Goal: Task Accomplishment & Management: Use online tool/utility

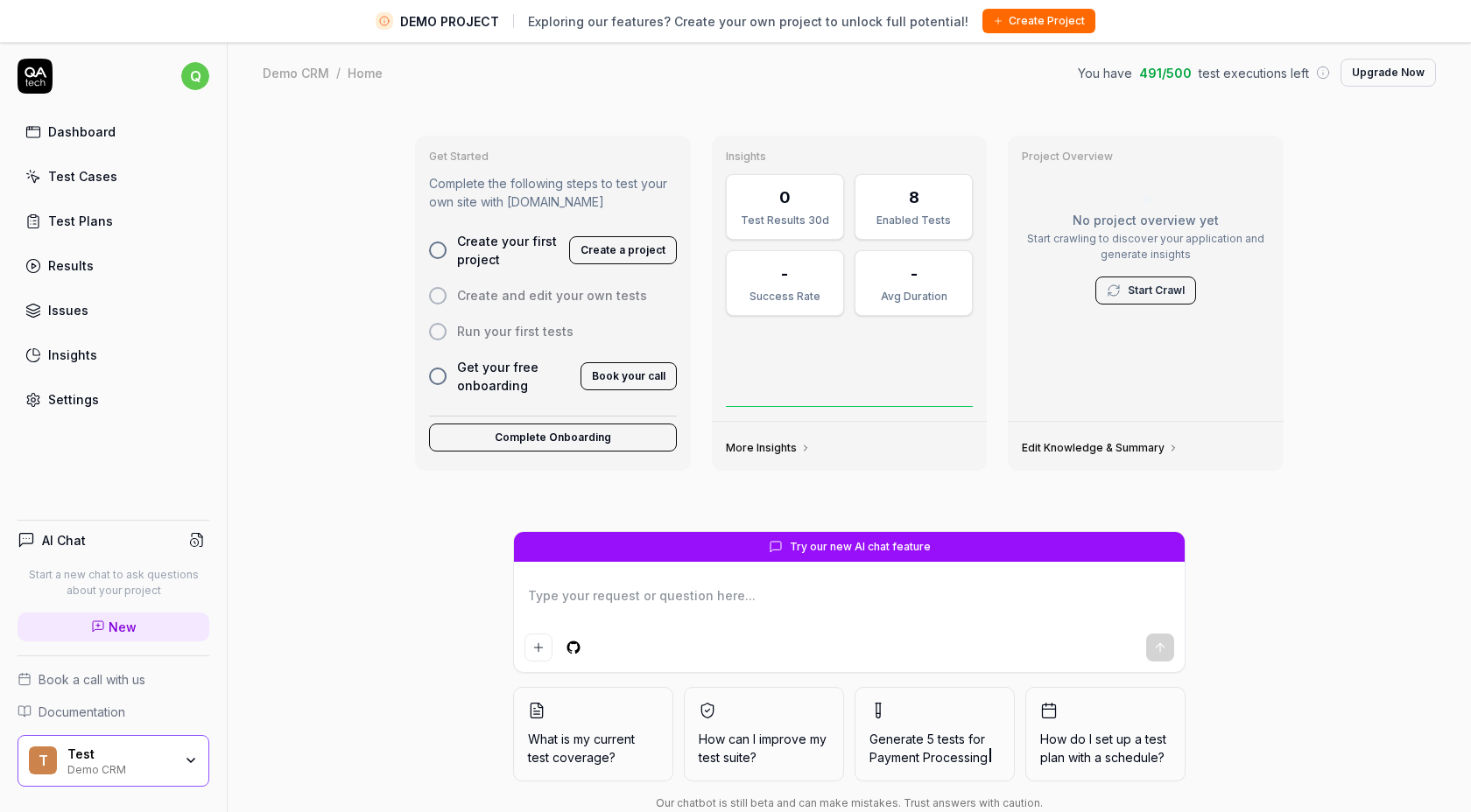
click at [114, 184] on link "Test Cases" at bounding box center [114, 176] width 192 height 34
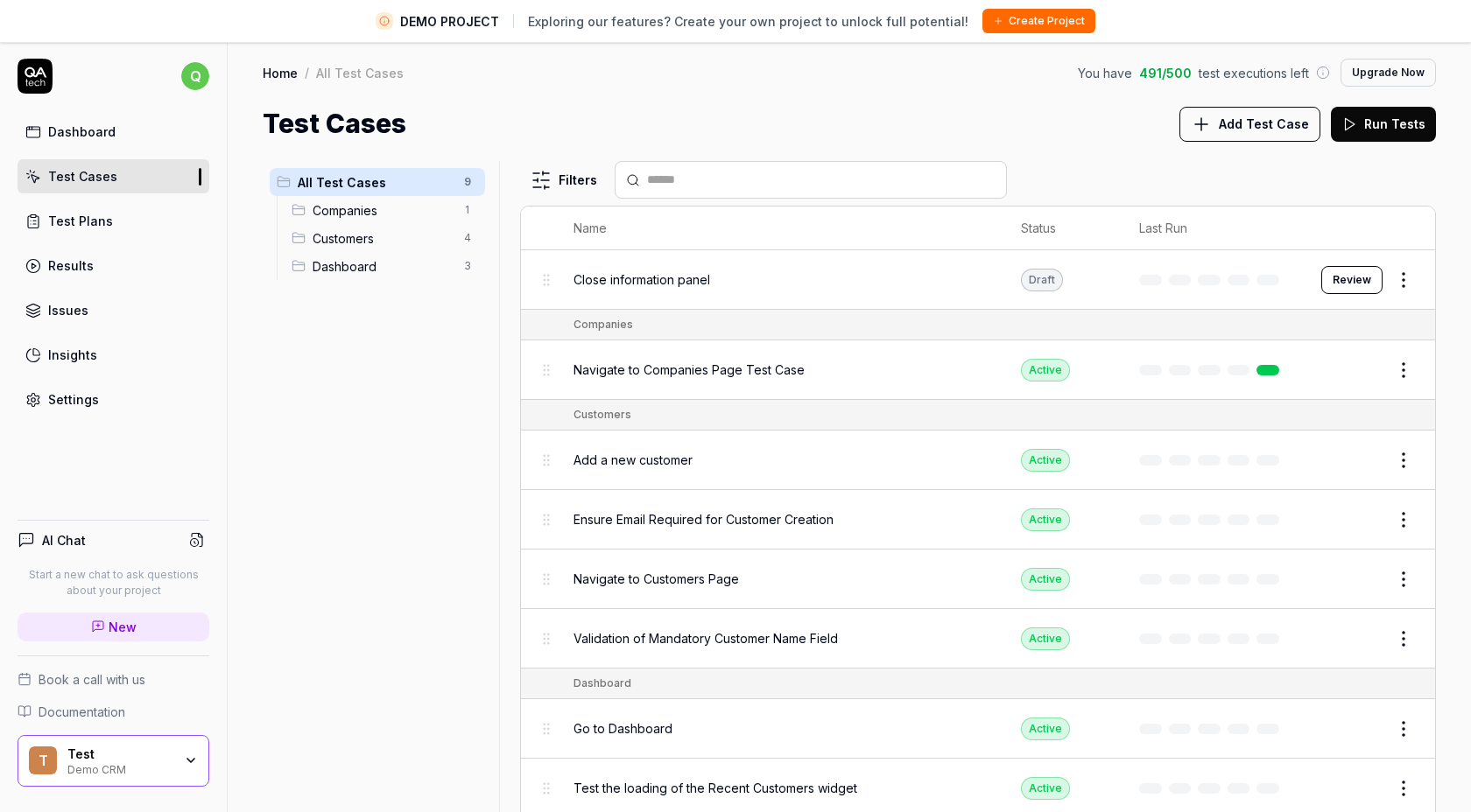
click at [778, 368] on span "Navigate to Companies Page Test Case" at bounding box center [688, 370] width 231 height 18
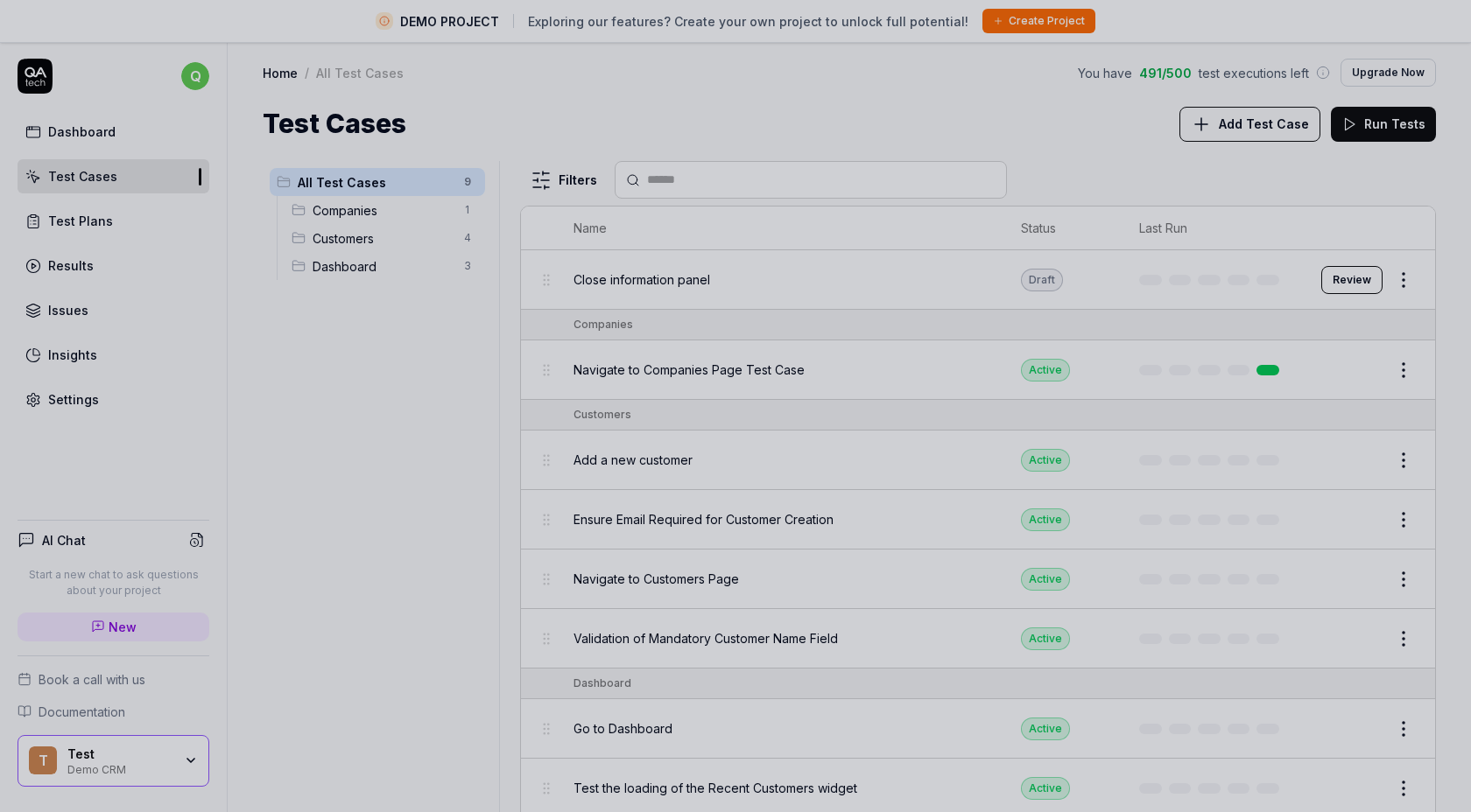
click at [482, 471] on div at bounding box center [736, 406] width 1471 height 812
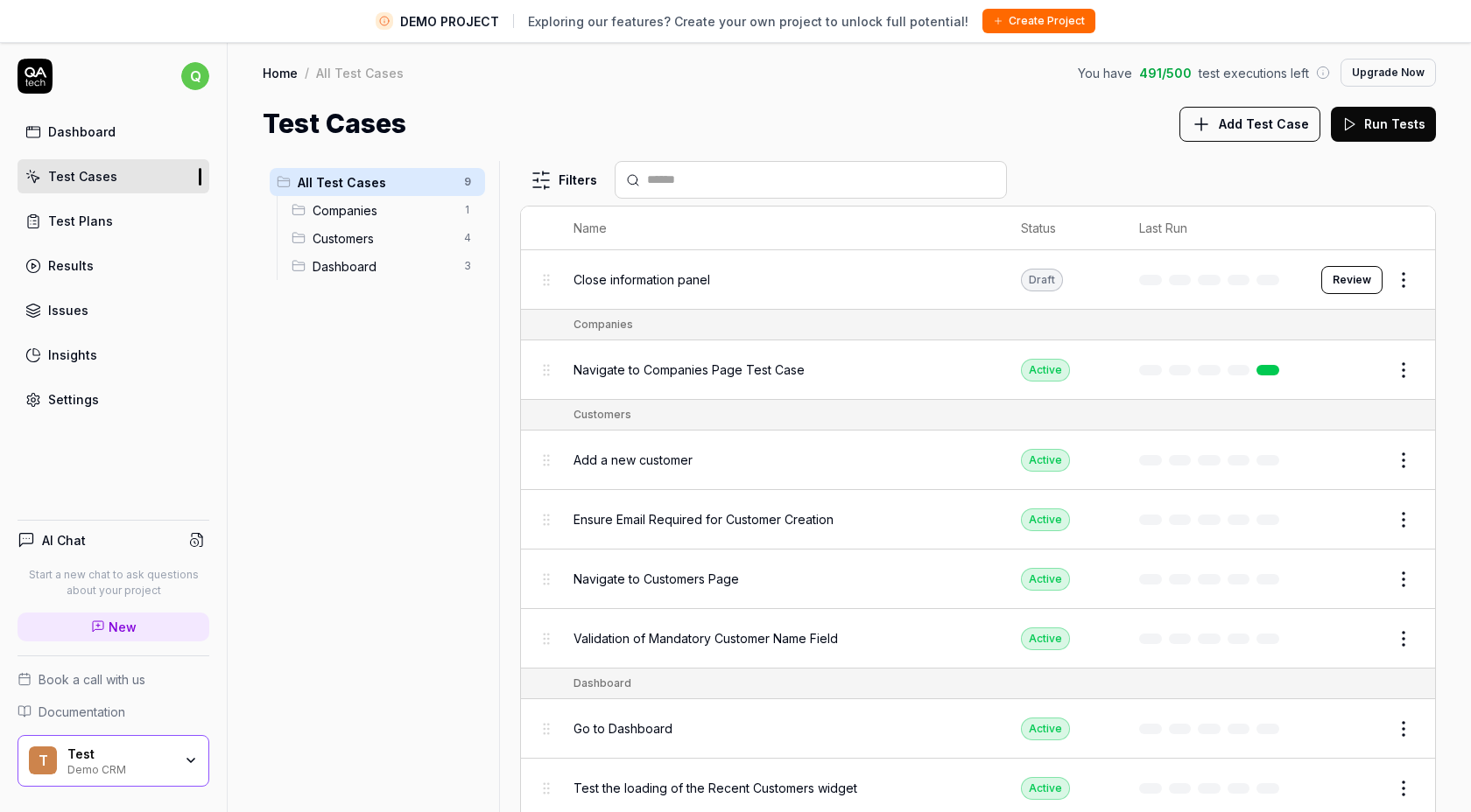
click at [129, 146] on link "Dashboard" at bounding box center [114, 131] width 192 height 34
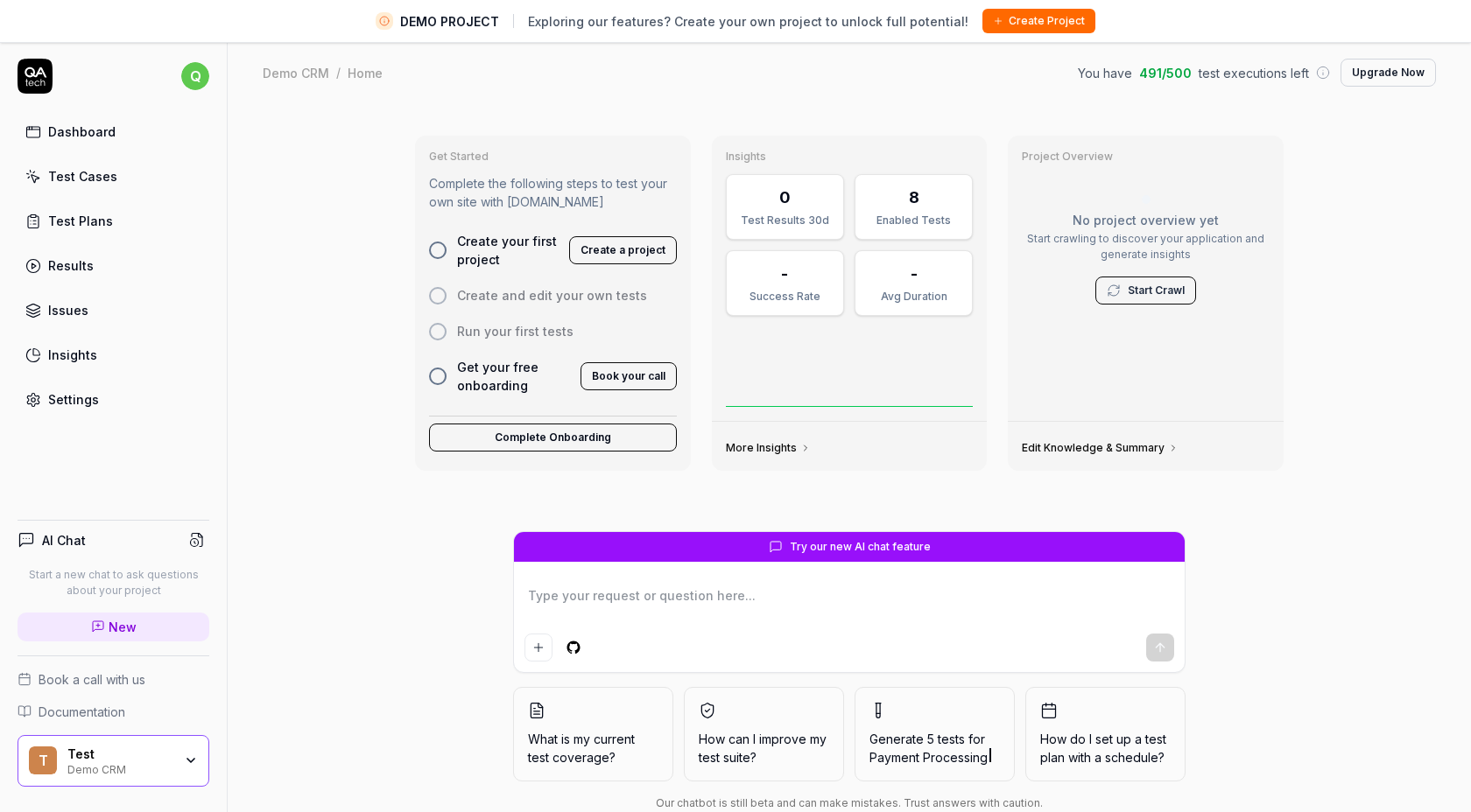
click at [180, 770] on div "Test Demo CRM" at bounding box center [126, 761] width 116 height 30
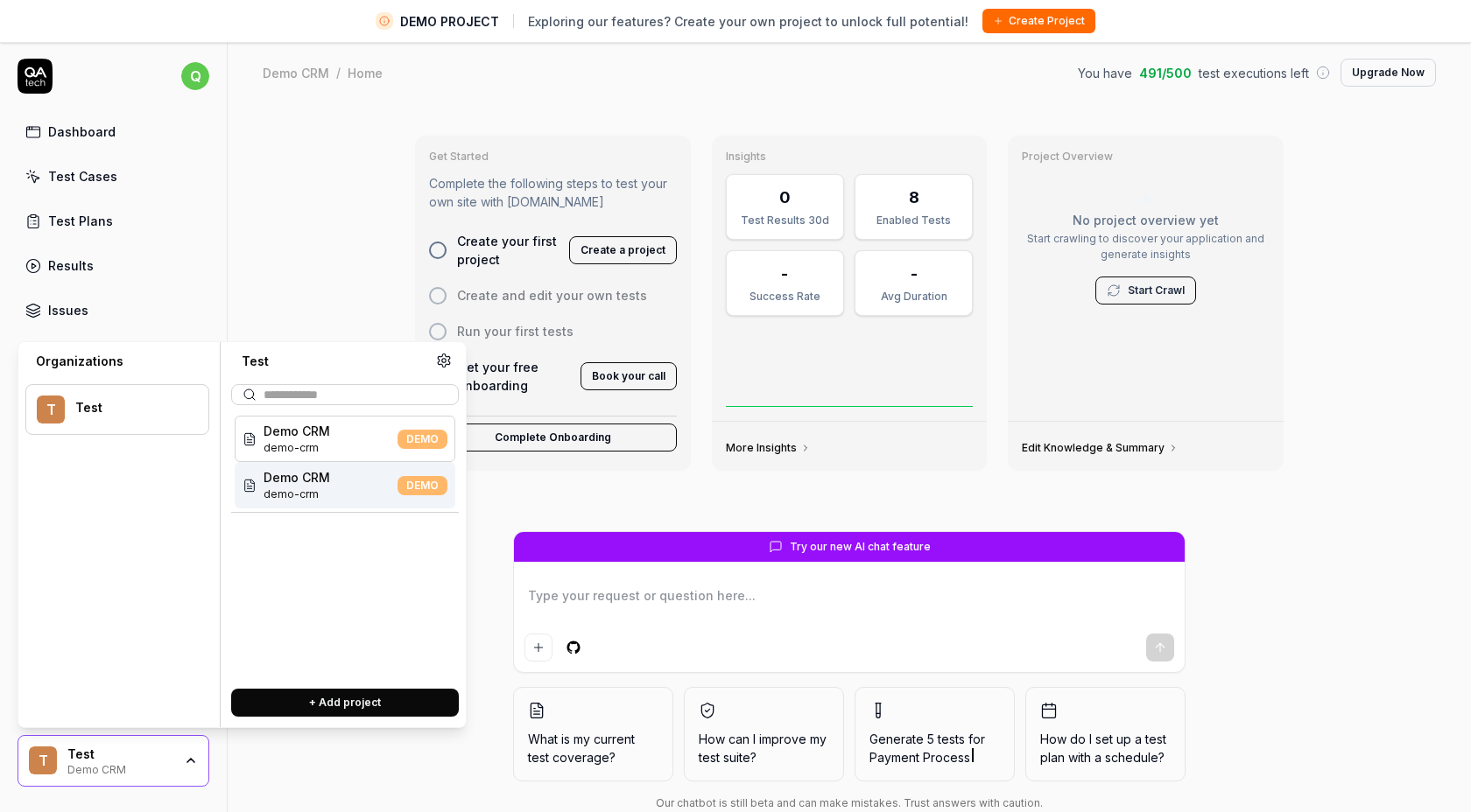
click at [289, 487] on span "demo-crm" at bounding box center [297, 495] width 66 height 16
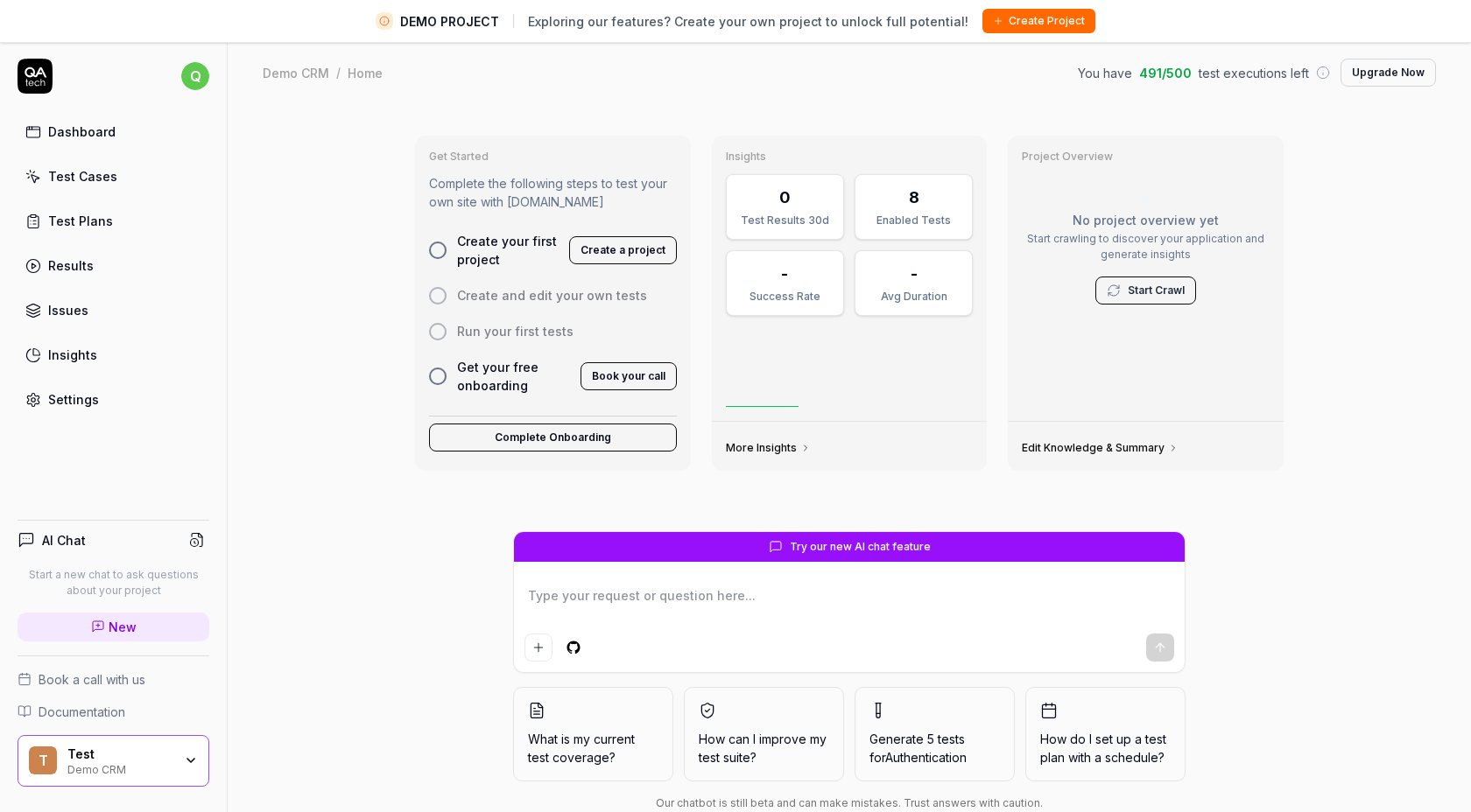
click at [133, 760] on div "Test" at bounding box center [120, 754] width 105 height 16
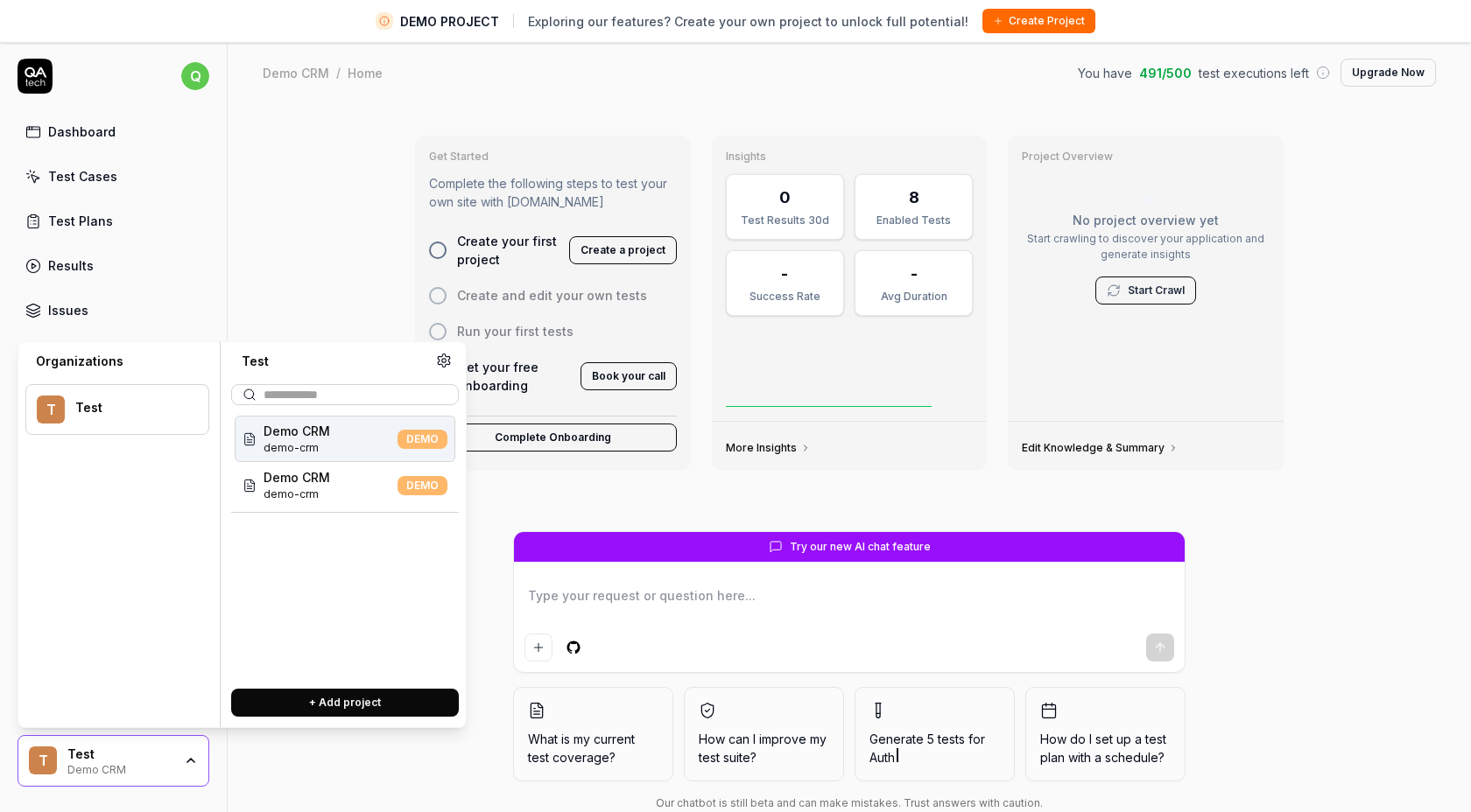
click at [133, 760] on div "Test" at bounding box center [120, 754] width 105 height 16
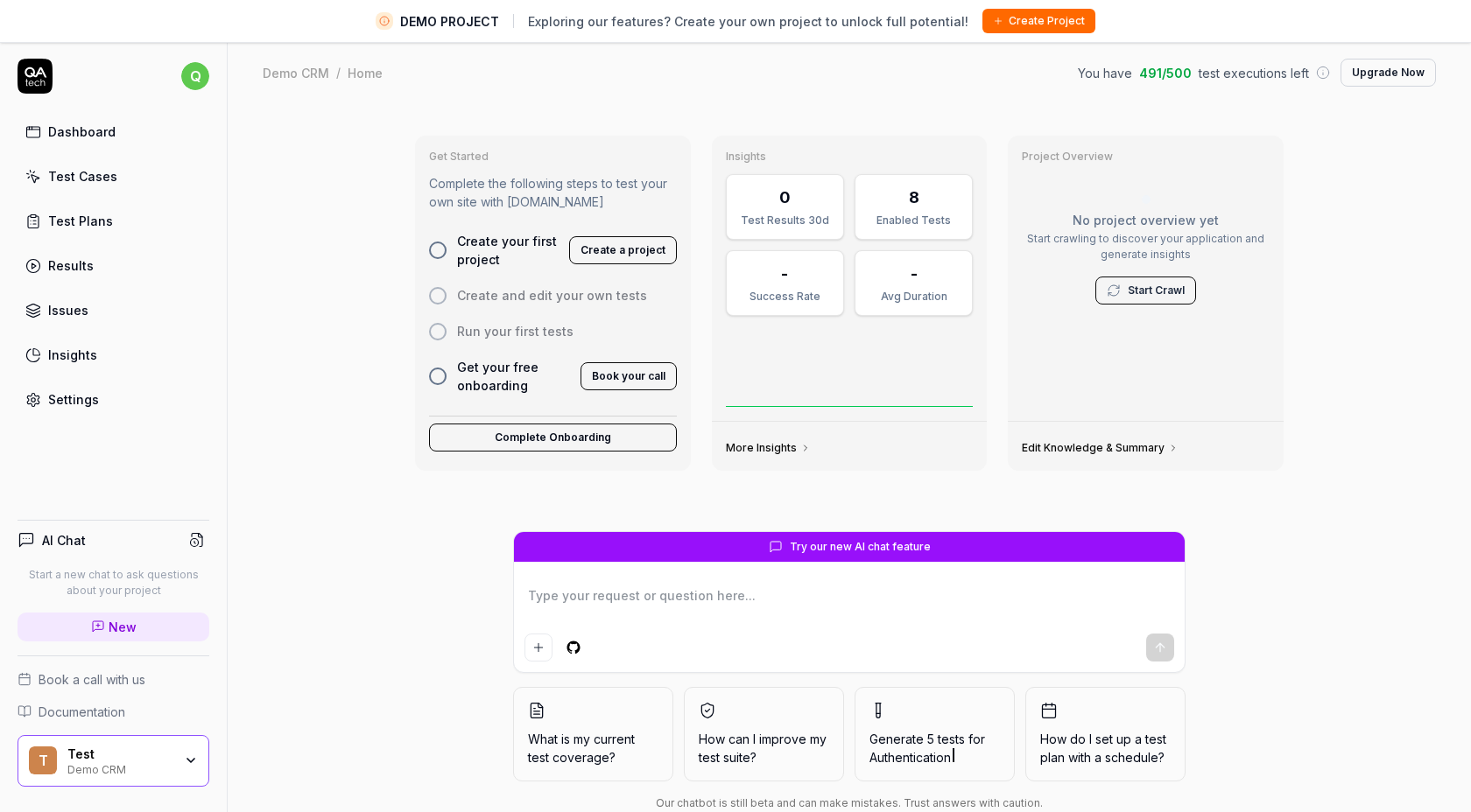
click at [139, 133] on link "Dashboard" at bounding box center [114, 131] width 192 height 34
click at [86, 244] on div "Dashboard Test Cases Test Plans Results Issues Insights Settings" at bounding box center [114, 265] width 192 height 302
click at [65, 265] on div "Results" at bounding box center [70, 266] width 45 height 18
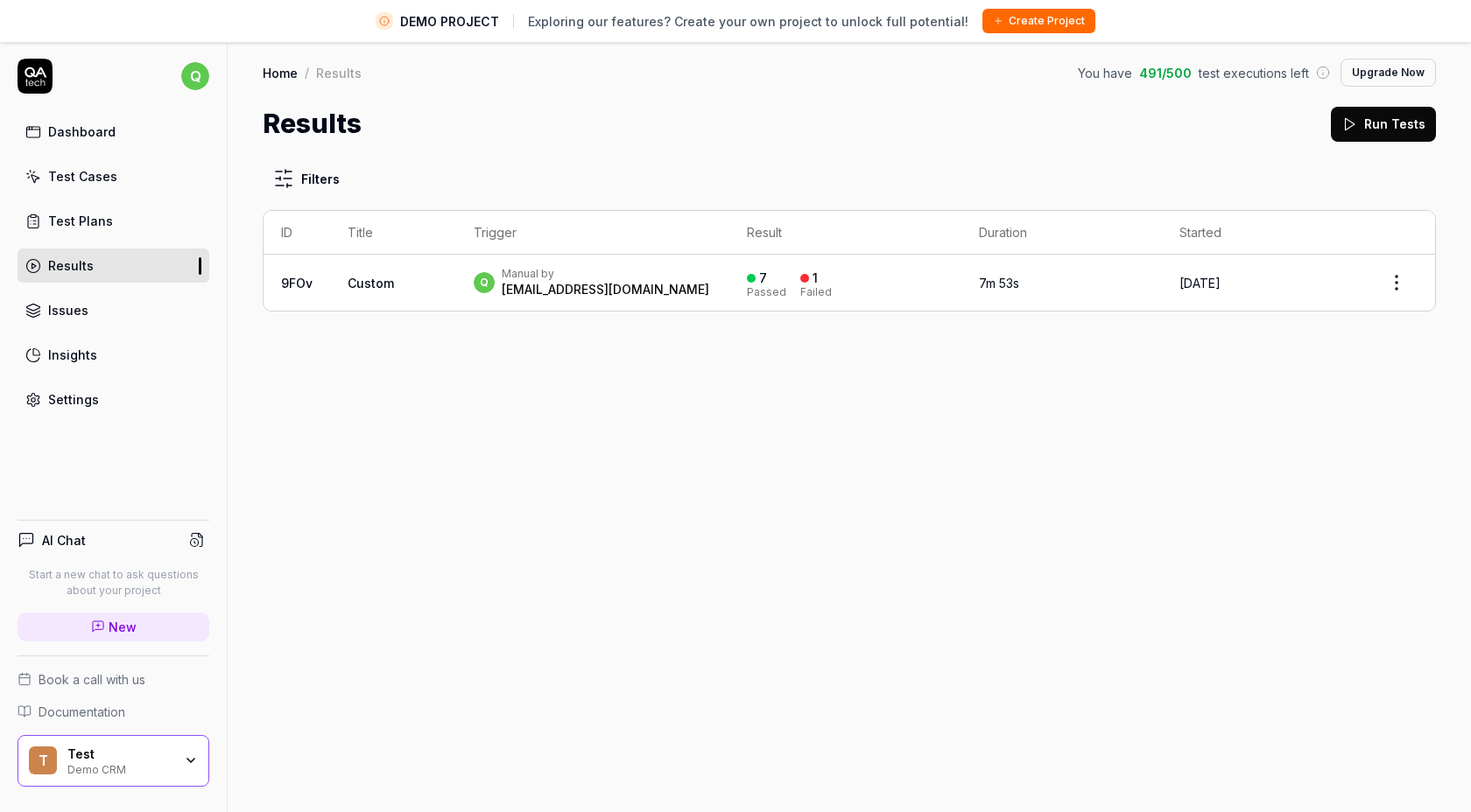
click at [66, 128] on div "Dashboard" at bounding box center [81, 132] width 67 height 18
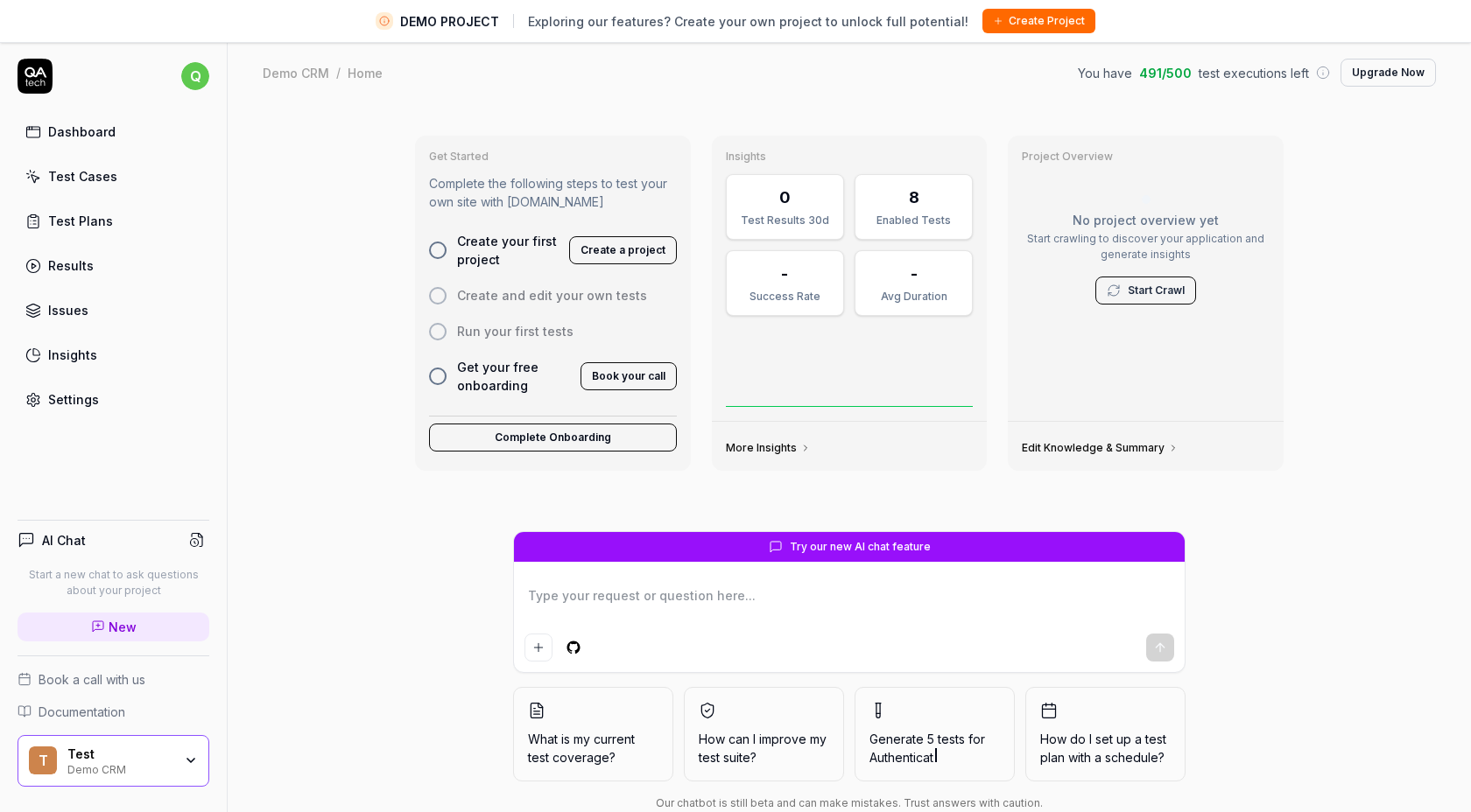
click at [100, 263] on link "Results" at bounding box center [114, 265] width 192 height 34
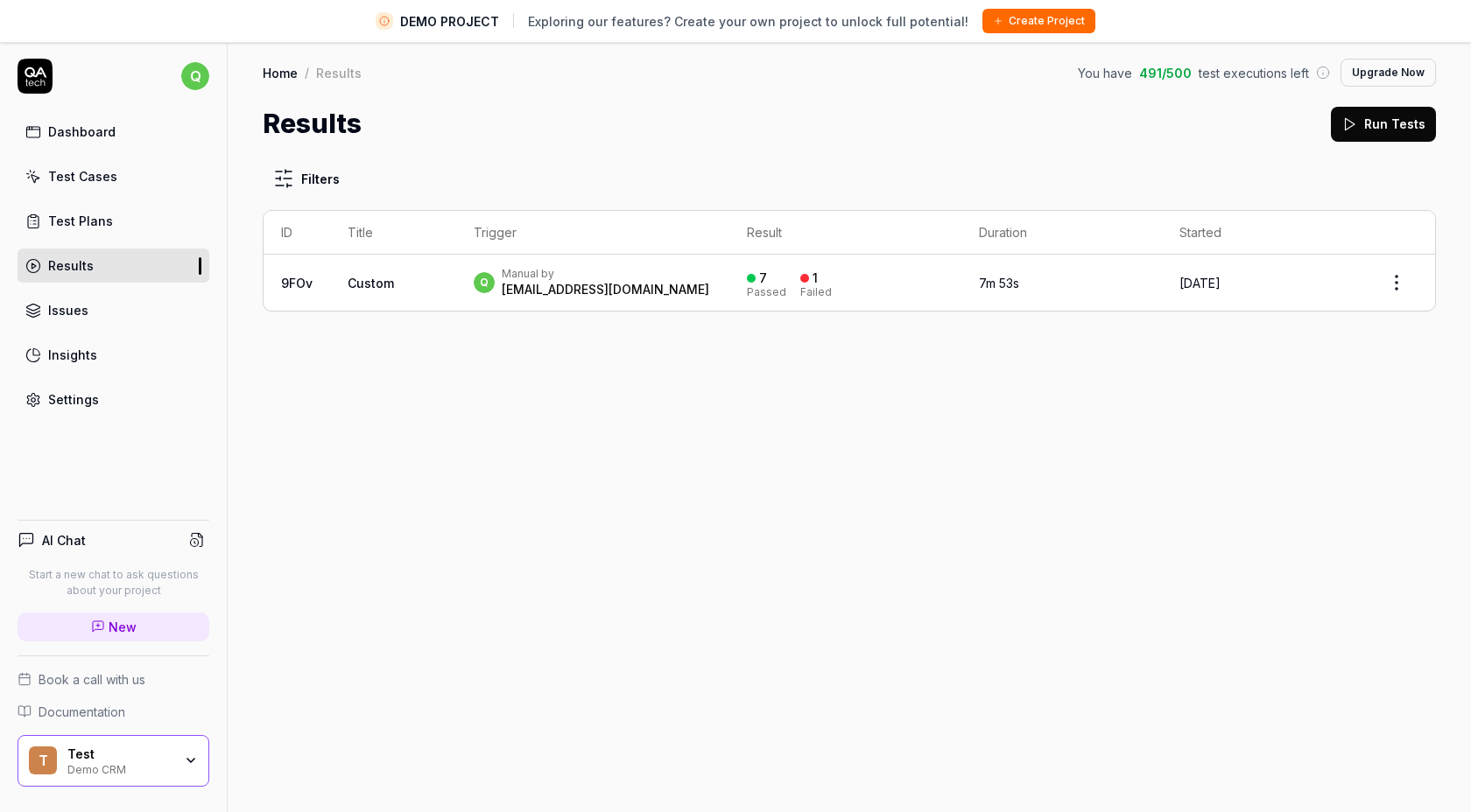
click at [517, 275] on div "Manual by" at bounding box center [605, 273] width 208 height 14
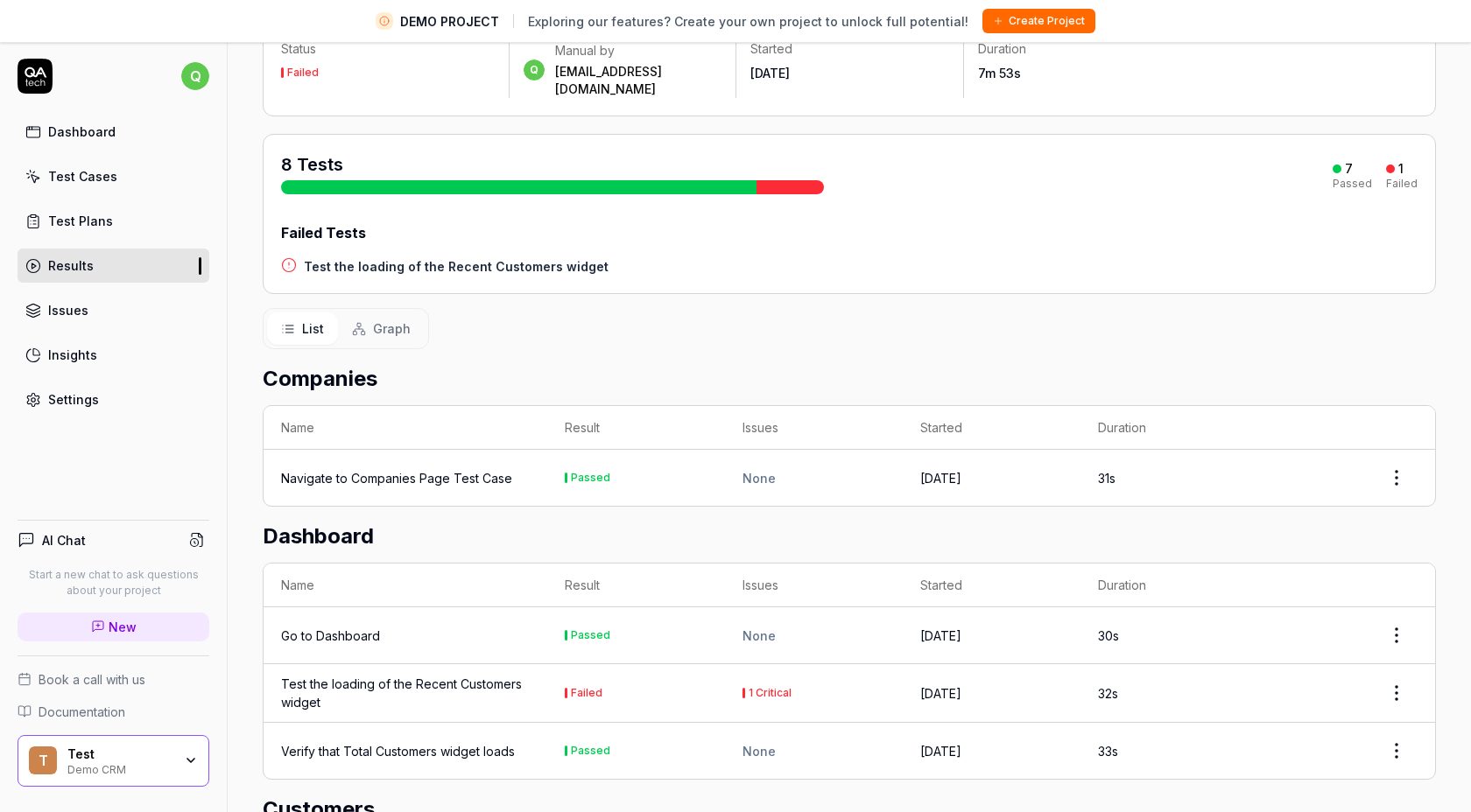
scroll to position [164, 0]
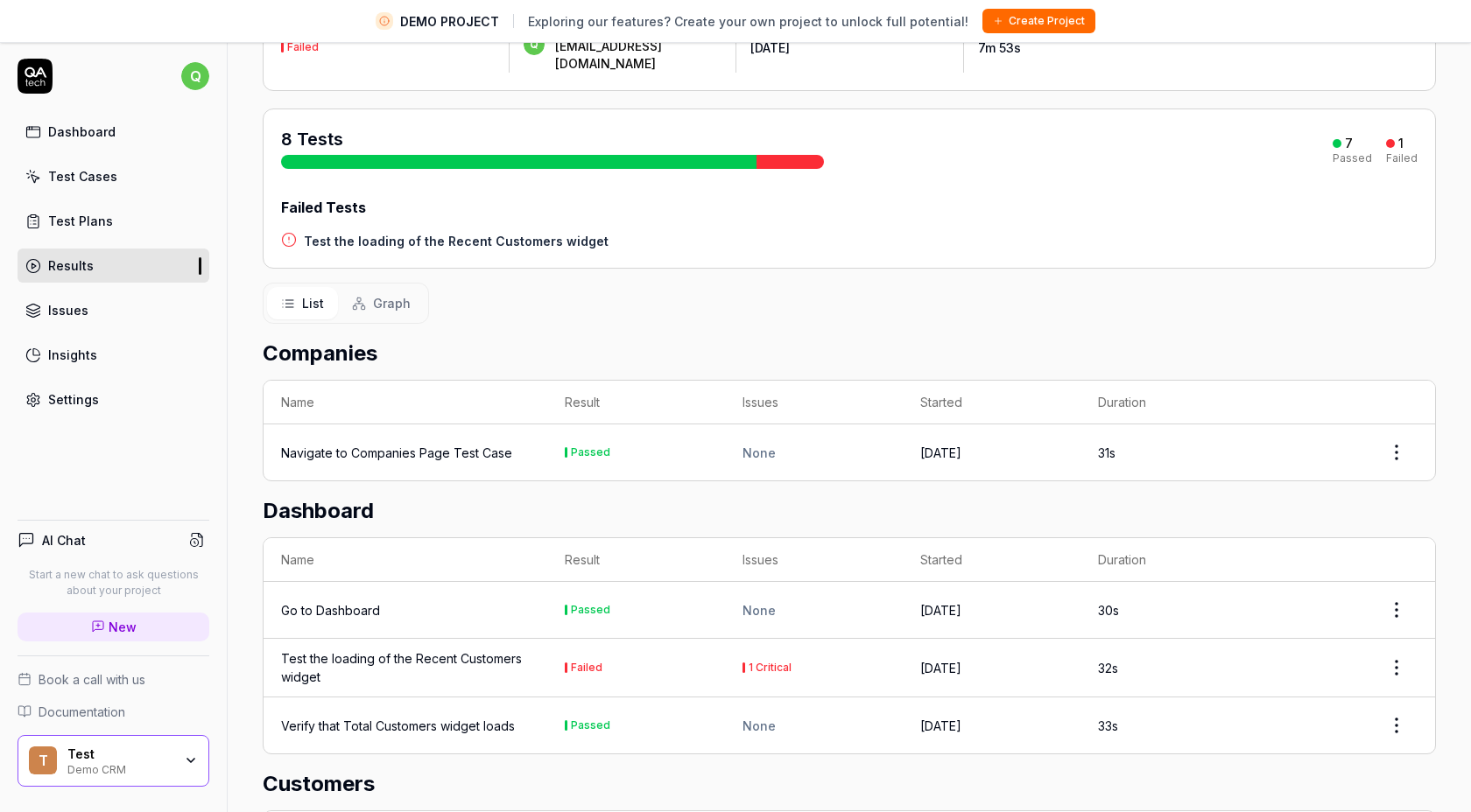
click at [474, 445] on td "Navigate to Companies Page Test Case" at bounding box center [405, 452] width 283 height 56
click at [1385, 428] on html "DEMO PROJECT Exploring our features? Create your own project to unlock full pot…" at bounding box center [736, 426] width 1471 height 854
click at [65, 214] on html "DEMO PROJECT Exploring our features? Create your own project to unlock full pot…" at bounding box center [736, 426] width 1471 height 854
click at [66, 214] on div "Test Plans" at bounding box center [80, 221] width 65 height 18
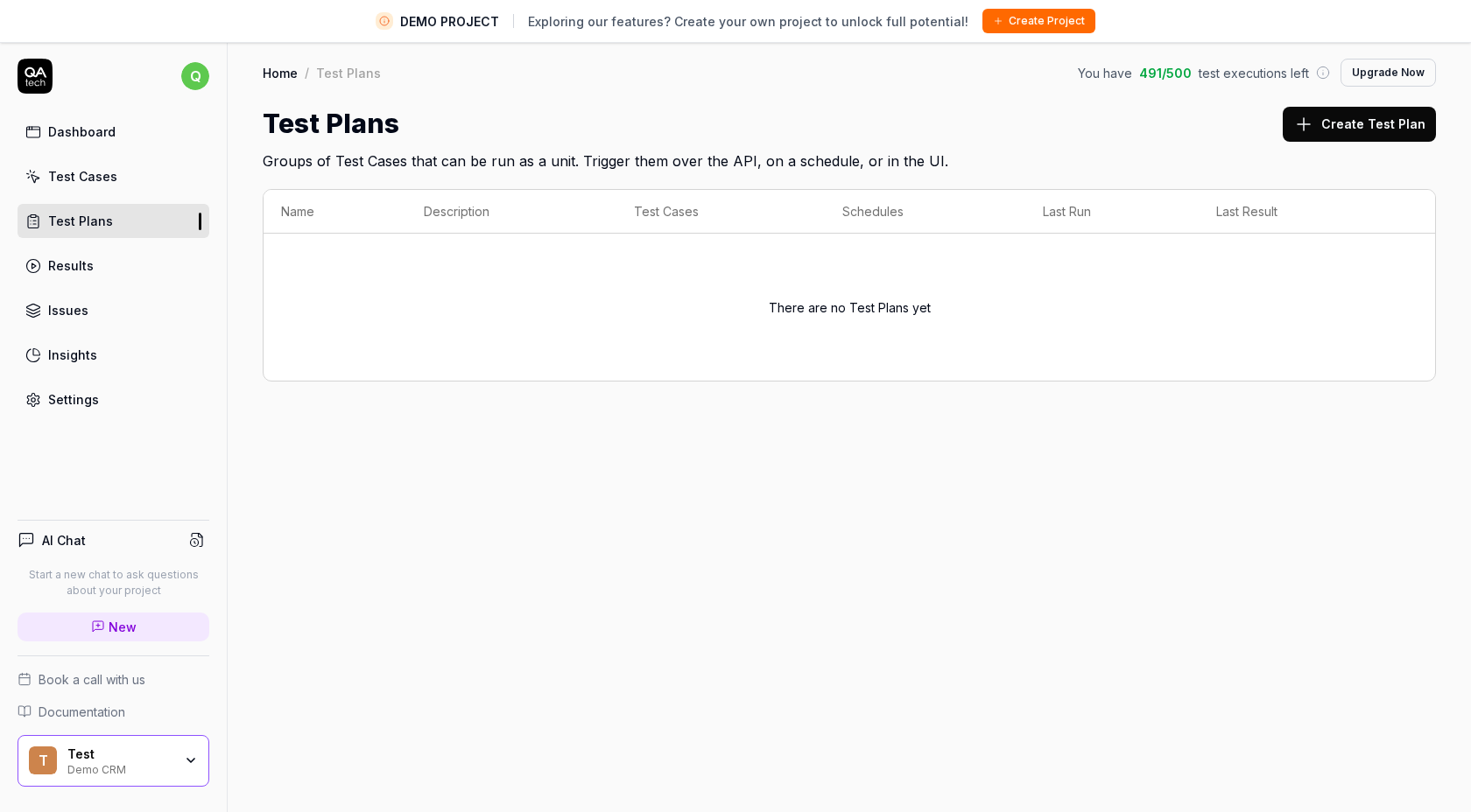
click at [97, 175] on div "Test Cases" at bounding box center [82, 176] width 69 height 18
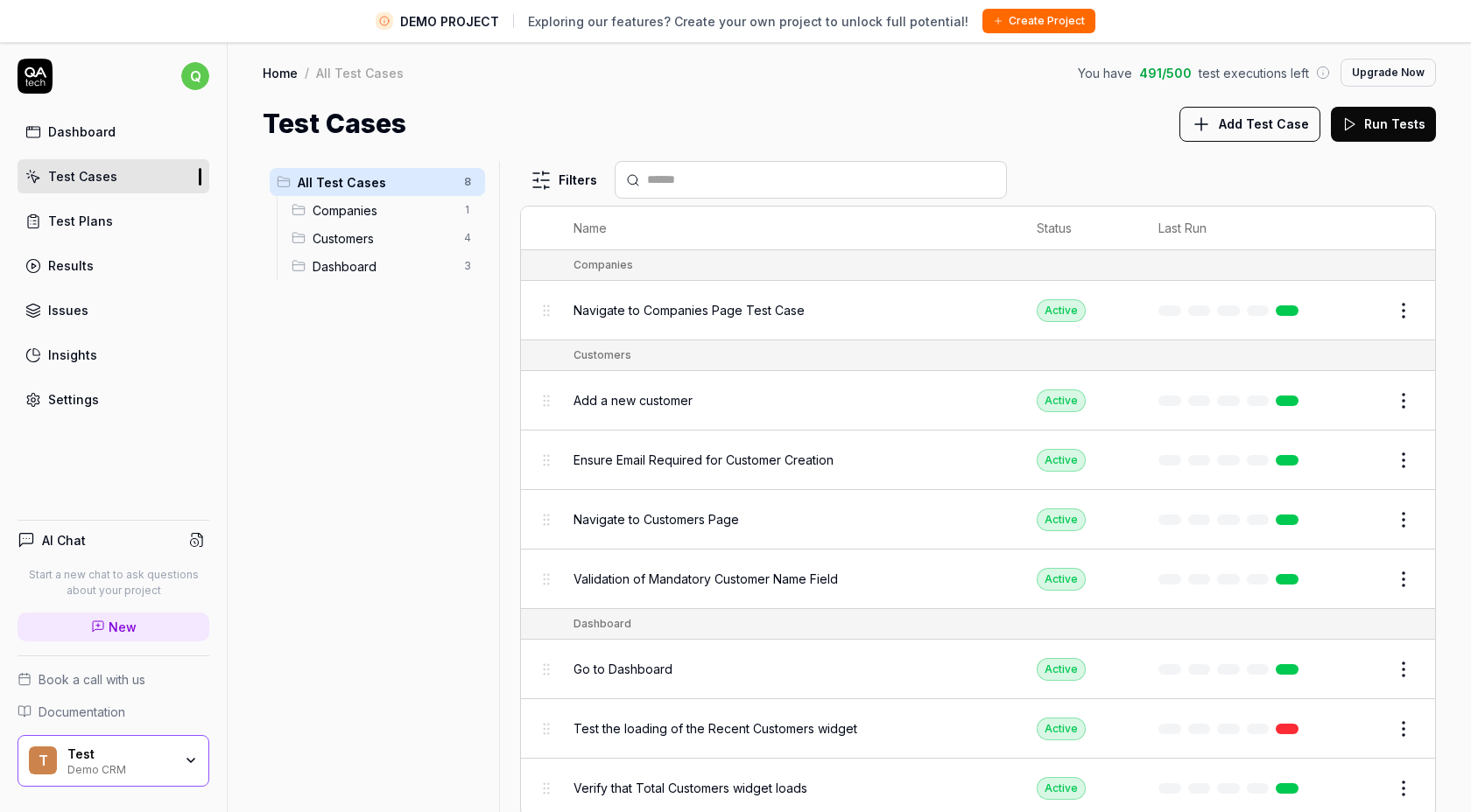
click at [424, 214] on span "Companies" at bounding box center [383, 210] width 141 height 18
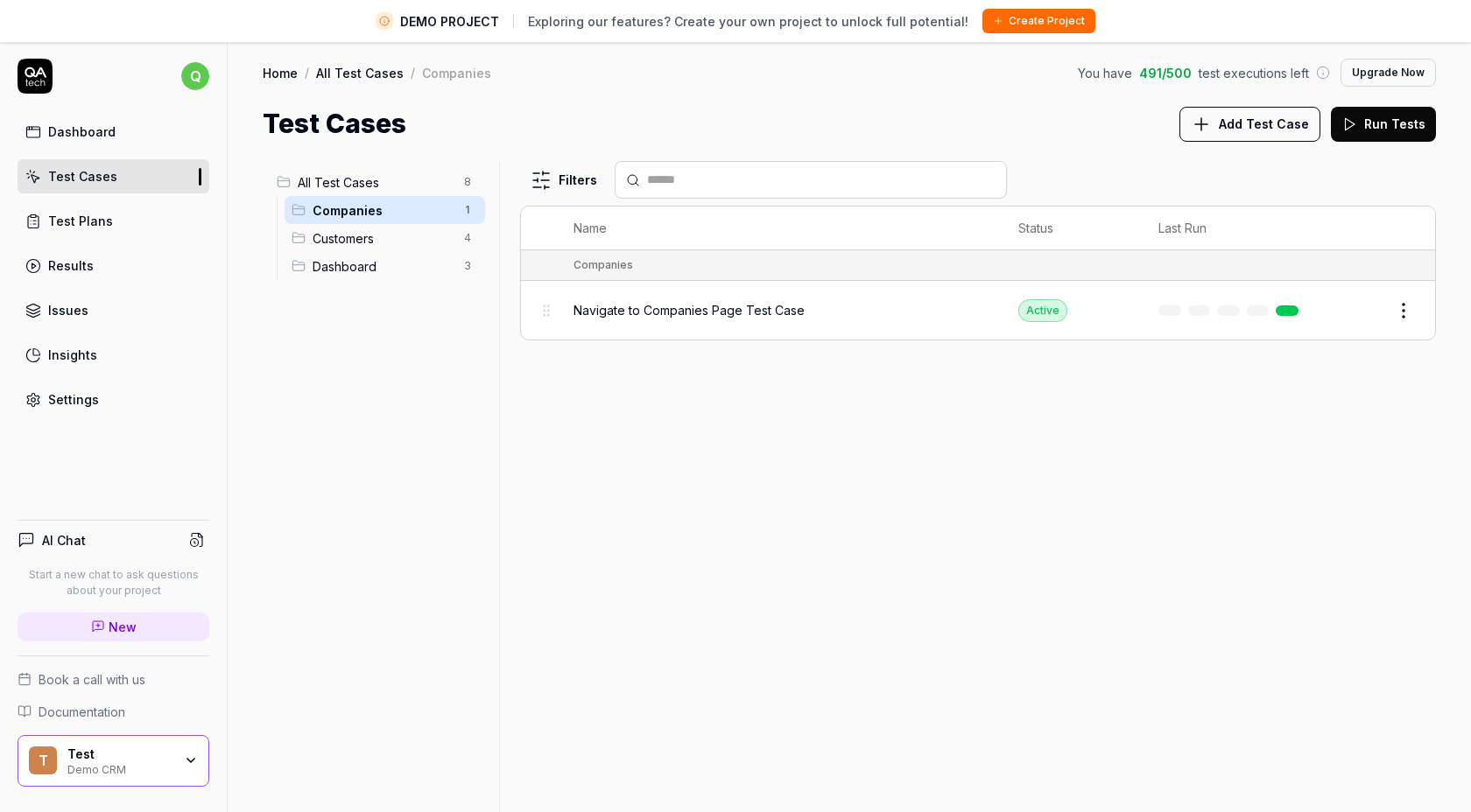
click at [668, 308] on span "Navigate to Companies Page Test Case" at bounding box center [688, 310] width 231 height 18
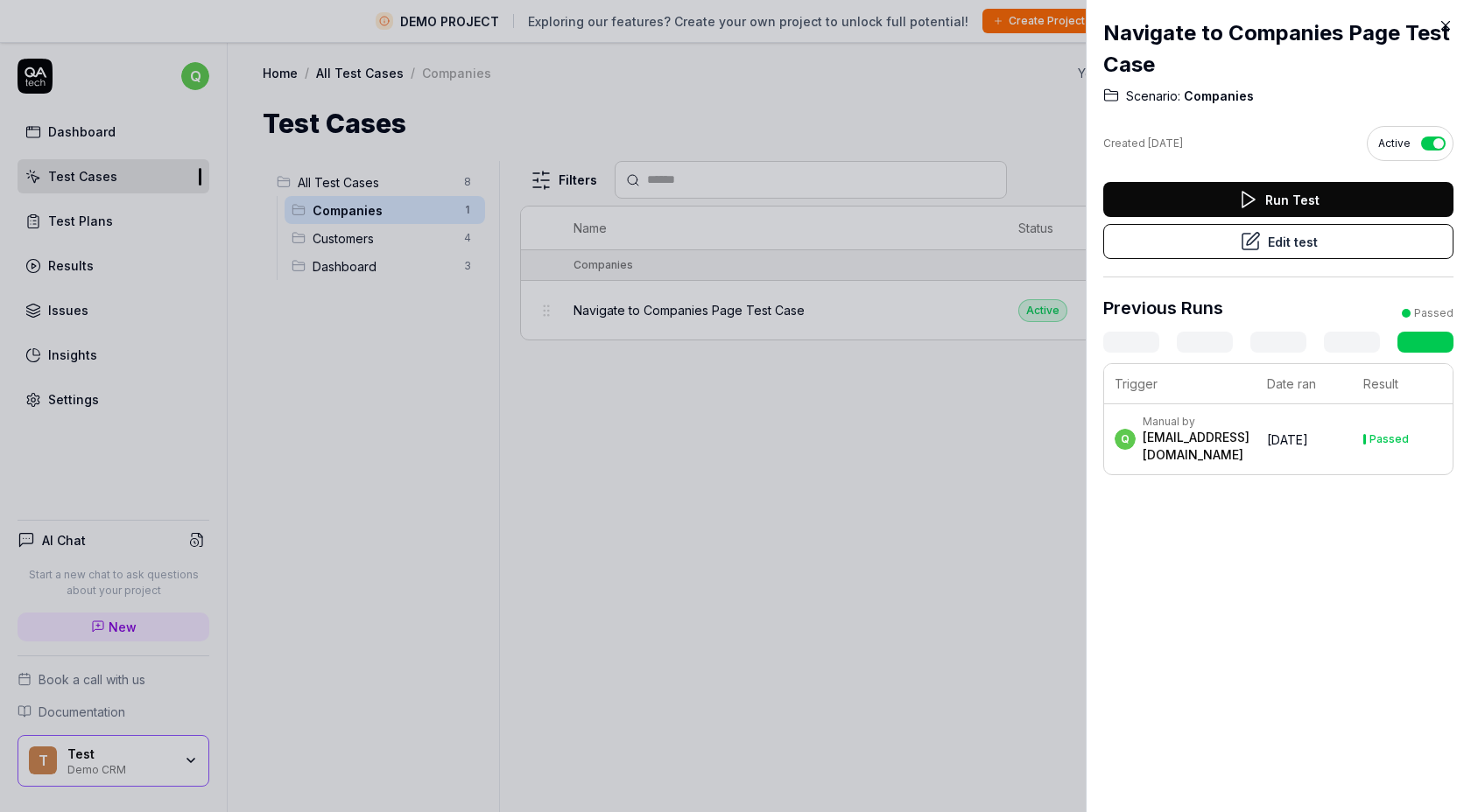
click at [1291, 233] on button "Edit test" at bounding box center [1278, 242] width 351 height 35
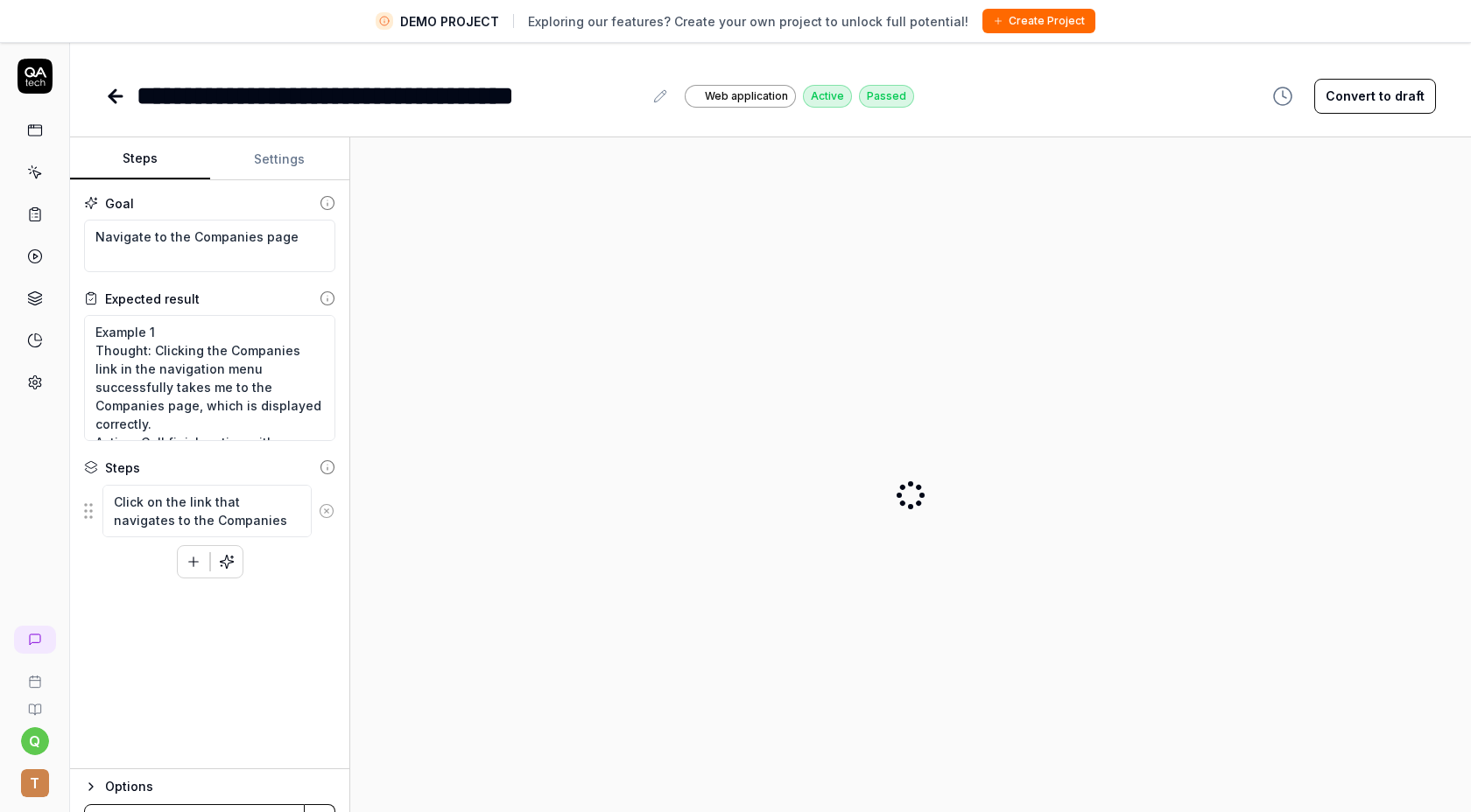
type textarea "*"
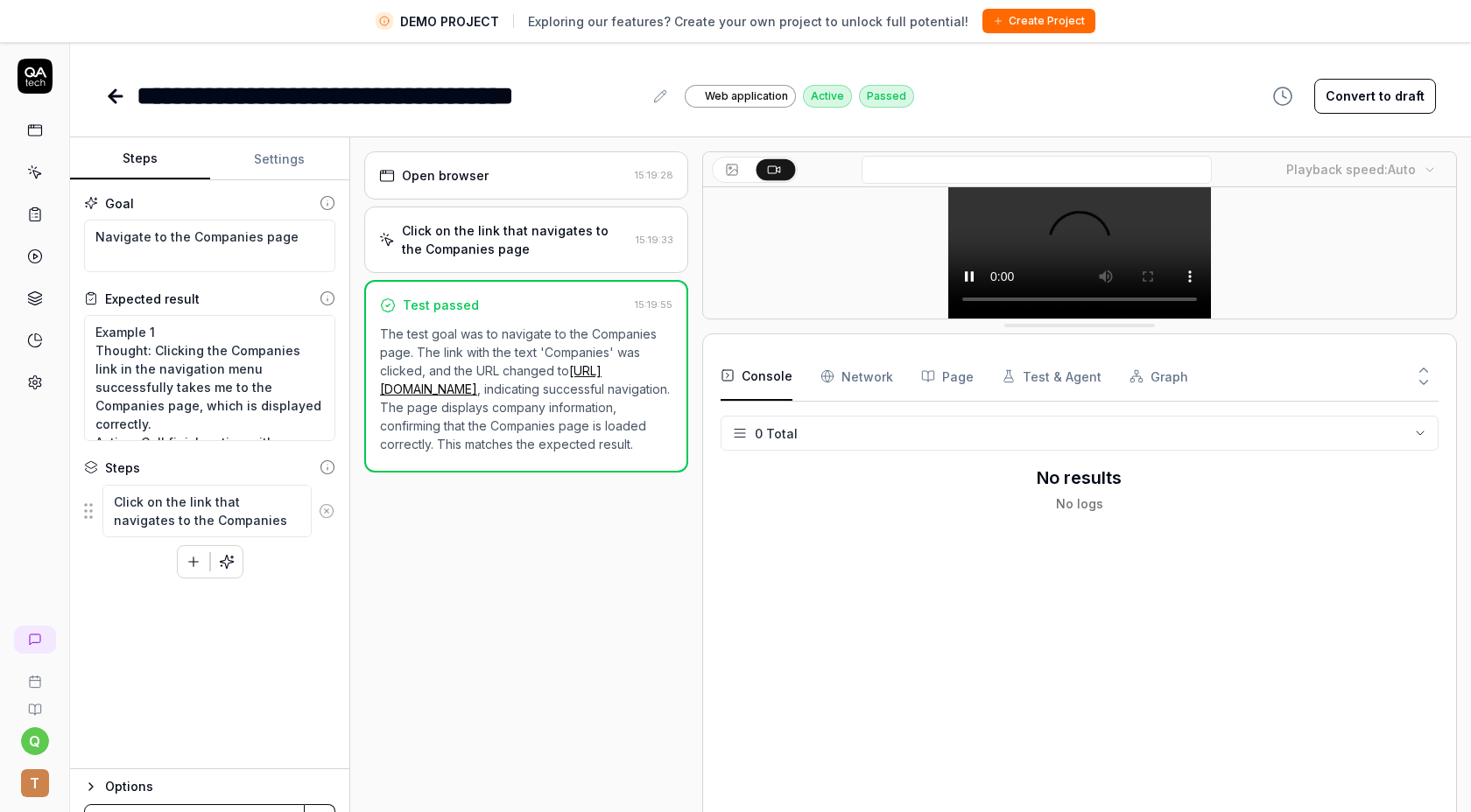
click at [544, 168] on div "Open browser" at bounding box center [503, 175] width 248 height 18
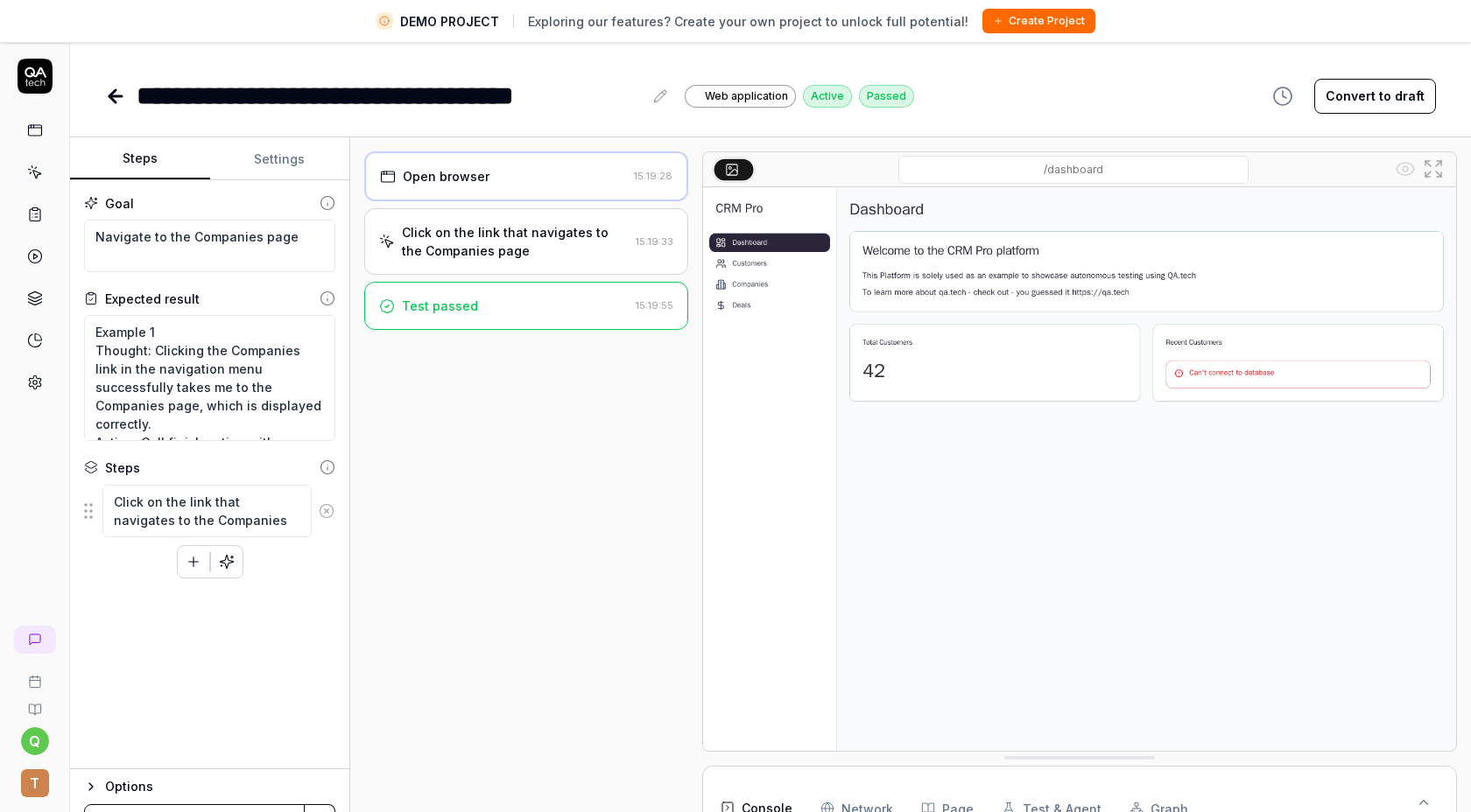
click at [522, 231] on div "Click on the link that navigates to the Companies page" at bounding box center [515, 242] width 227 height 37
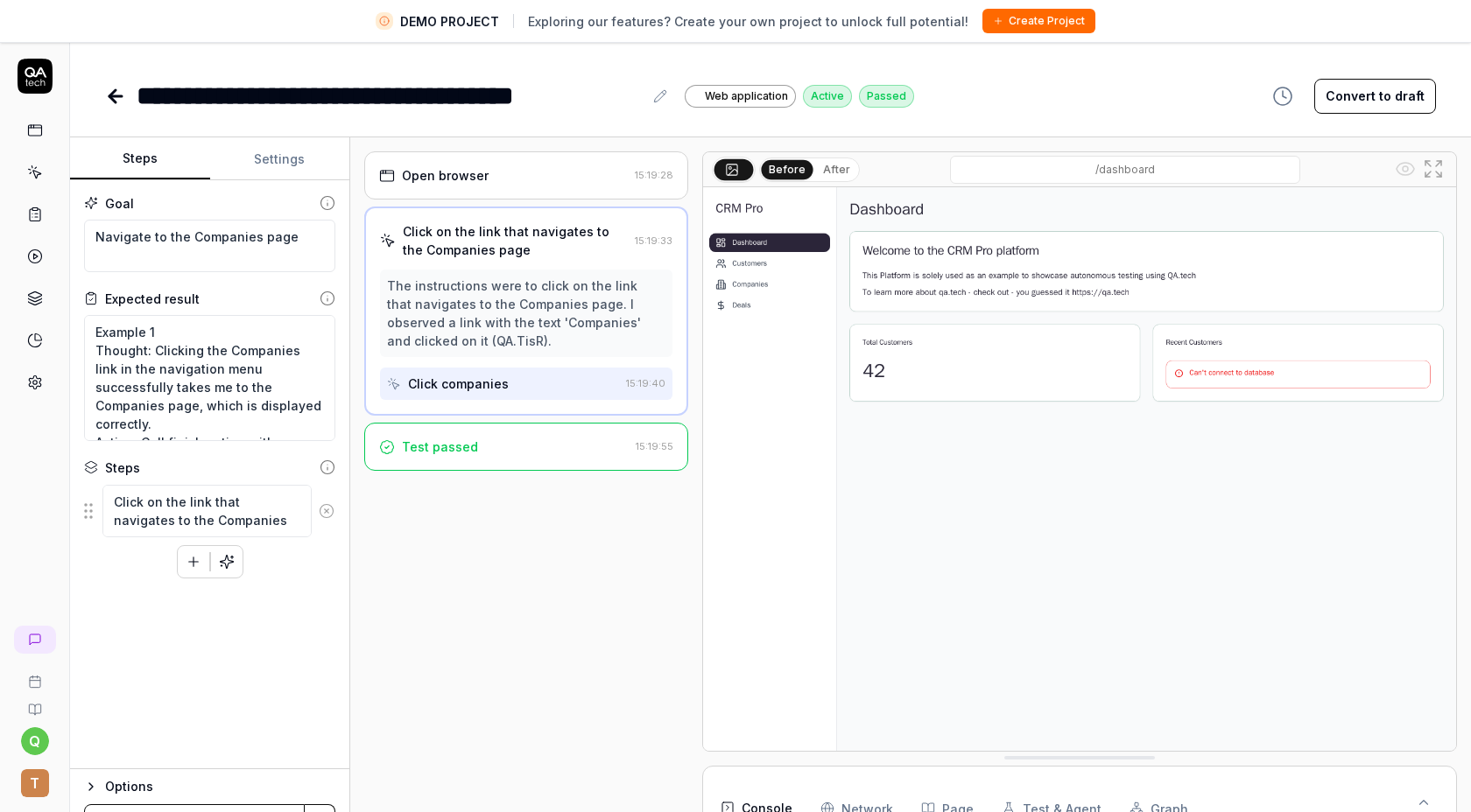
click at [121, 88] on icon at bounding box center [115, 96] width 21 height 21
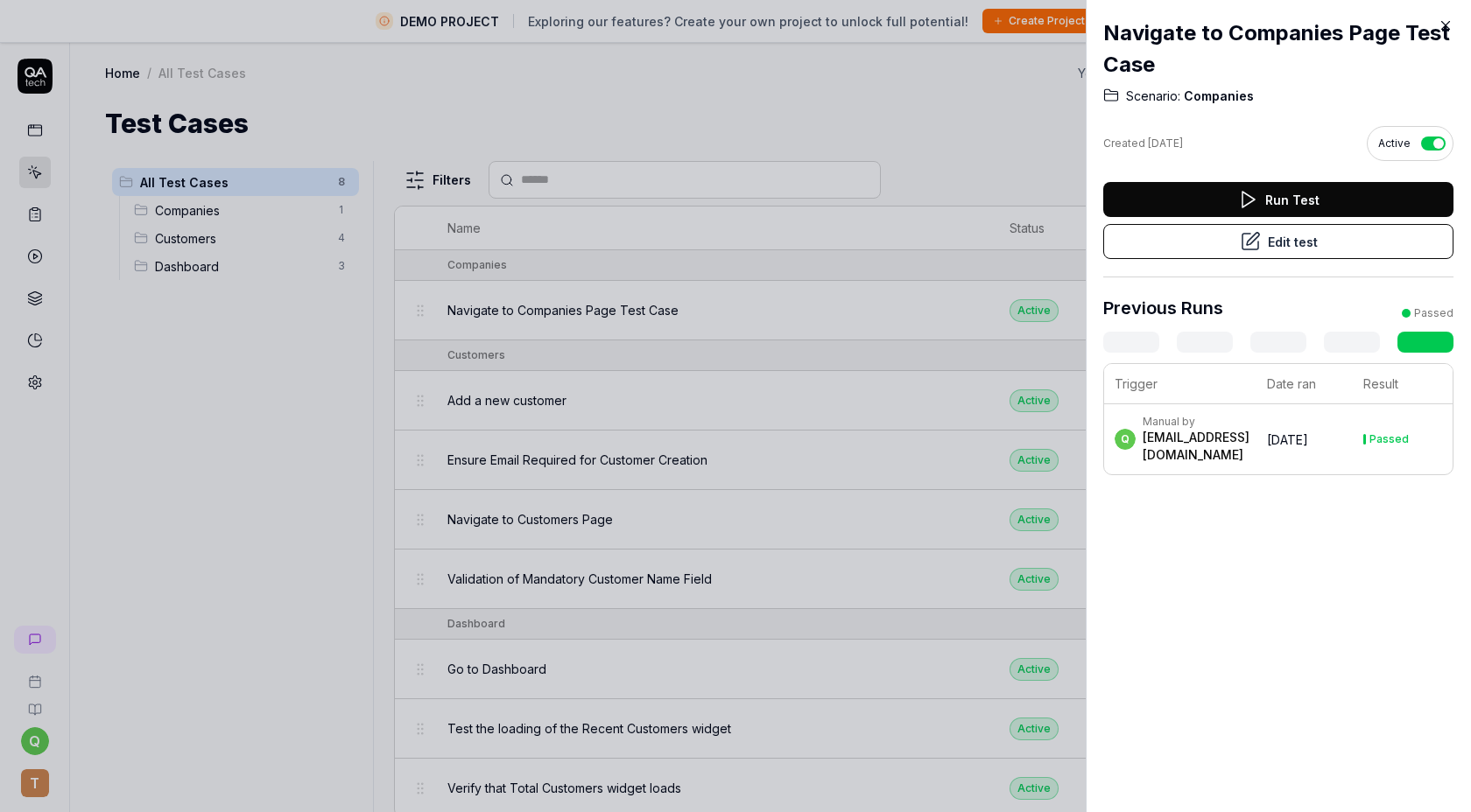
click at [331, 359] on div at bounding box center [736, 406] width 1471 height 812
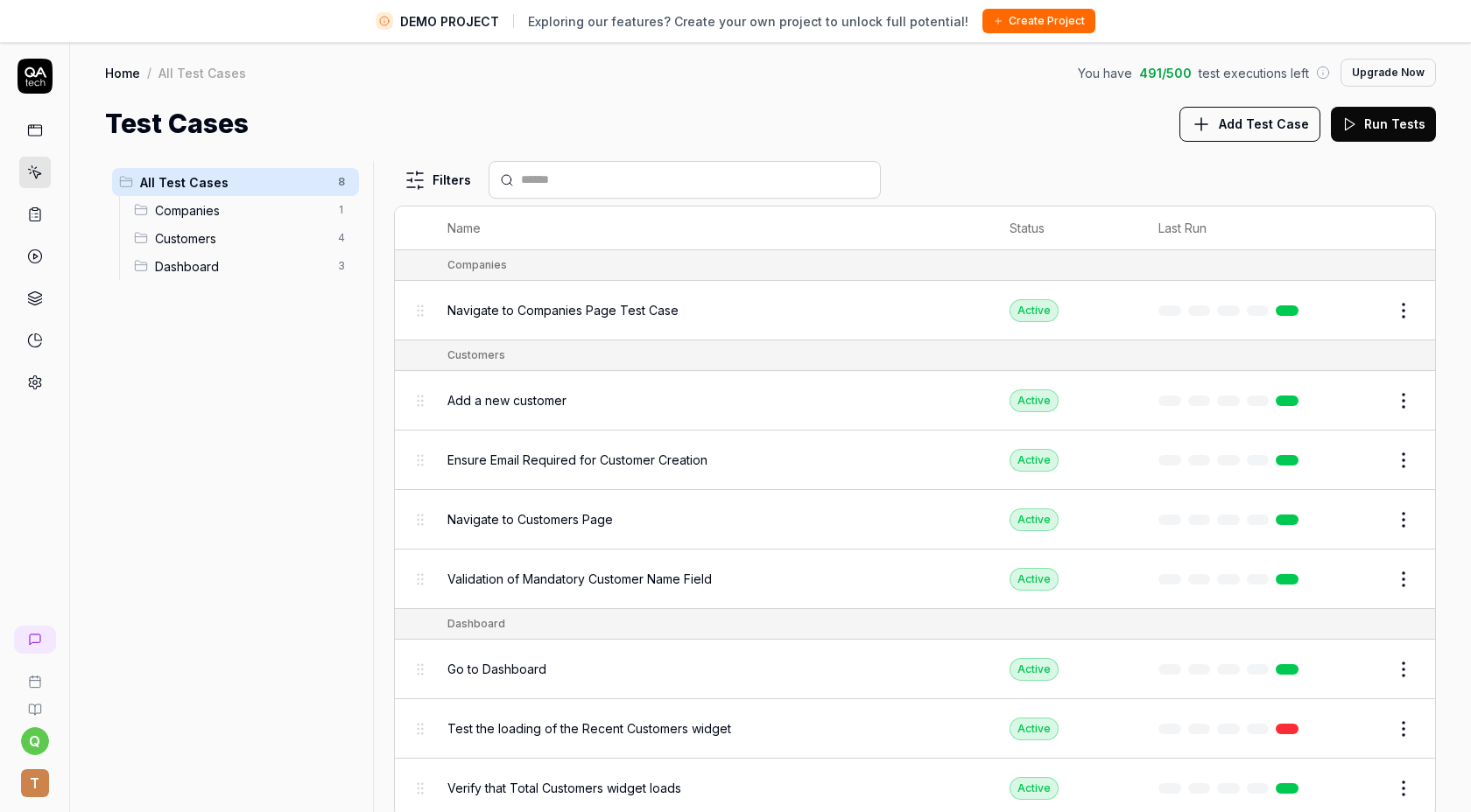
click at [1241, 127] on span "Add Test Case" at bounding box center [1264, 124] width 90 height 18
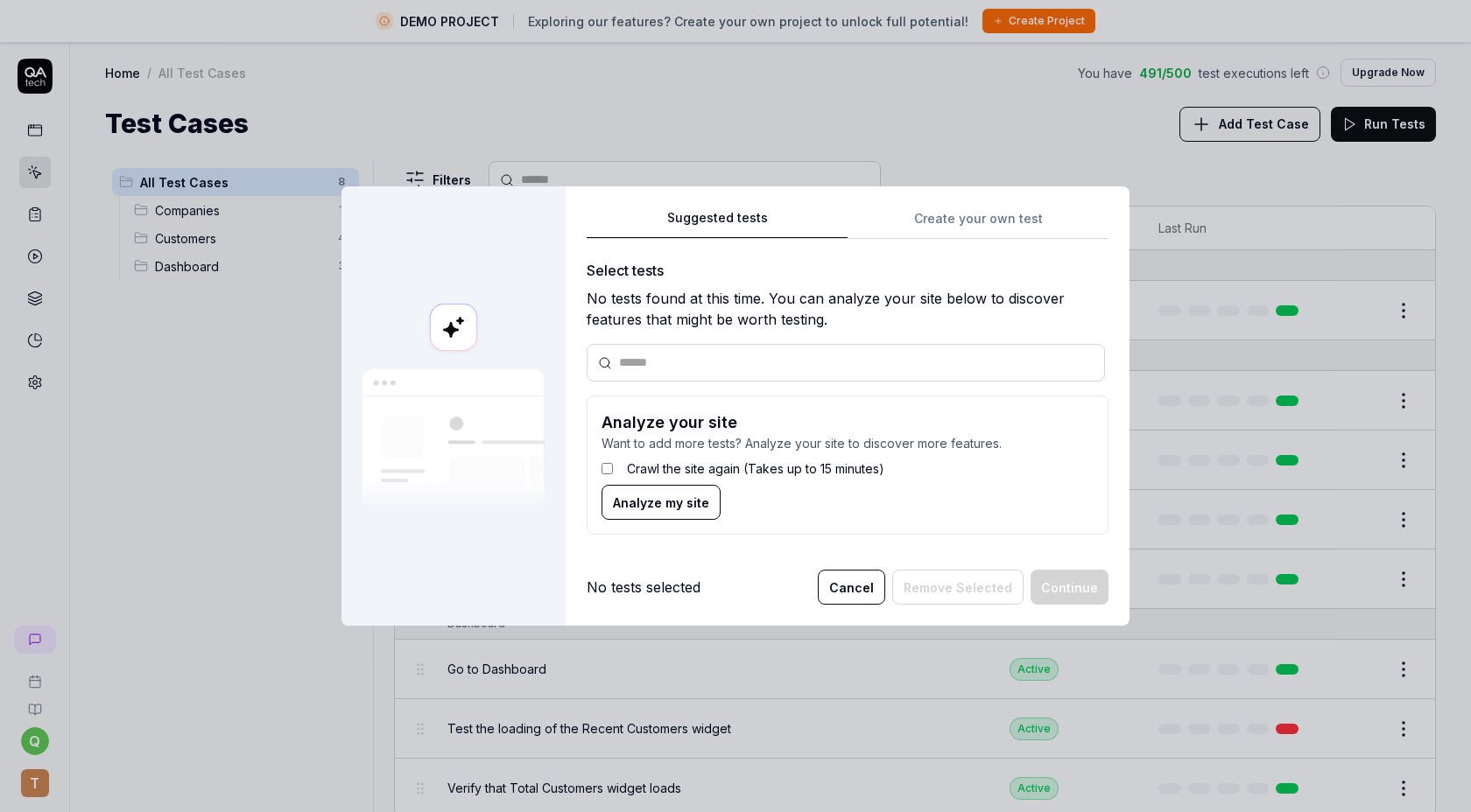
click at [777, 396] on form "Analyze your site Want to add more tests? Analyze your site to discover more fe…" at bounding box center [847, 465] width 521 height 139
click at [921, 234] on div "Suggested tests Create your own test Select tests No tests found at this time. …" at bounding box center [847, 378] width 521 height 342
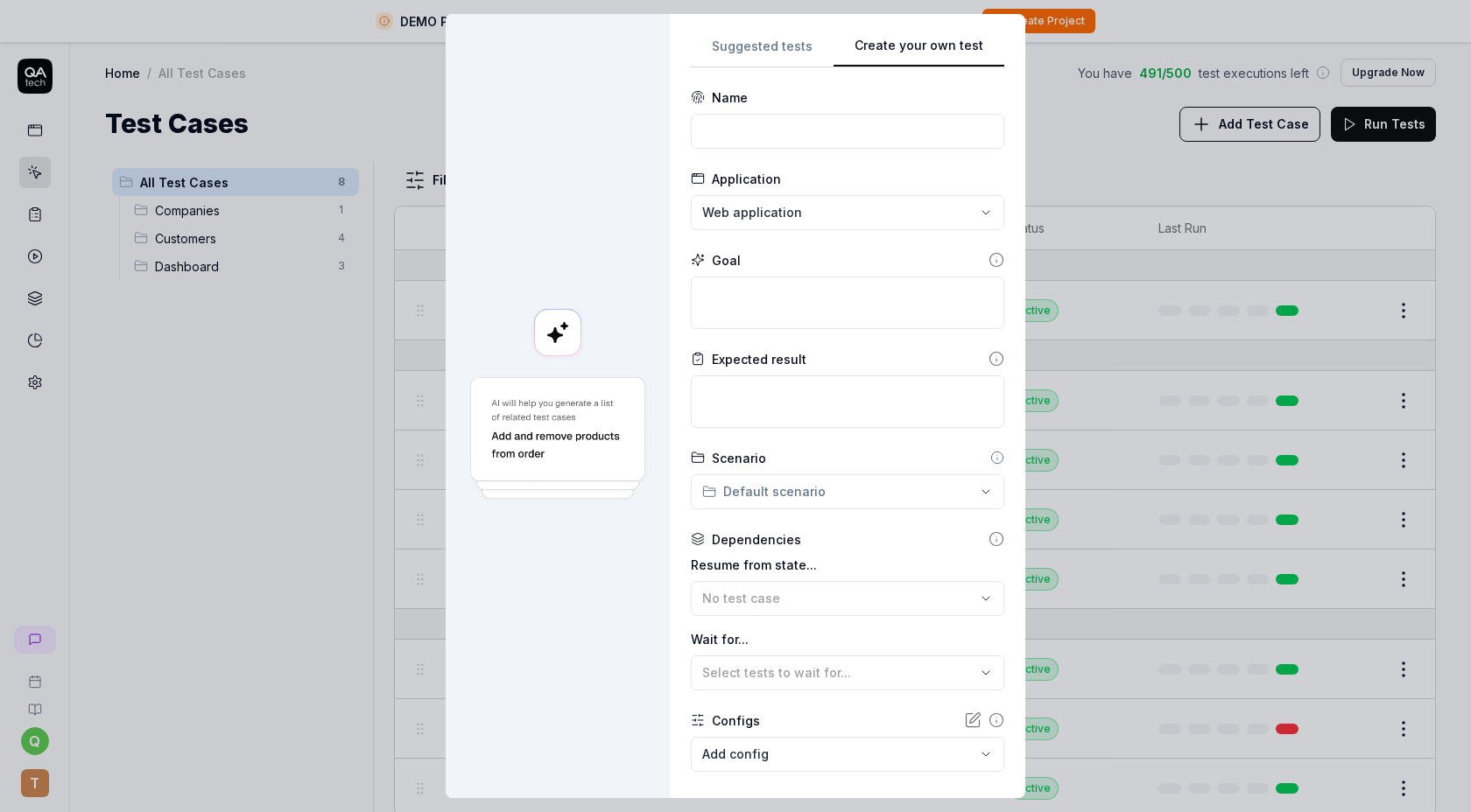
click at [995, 257] on icon at bounding box center [996, 259] width 16 height 16
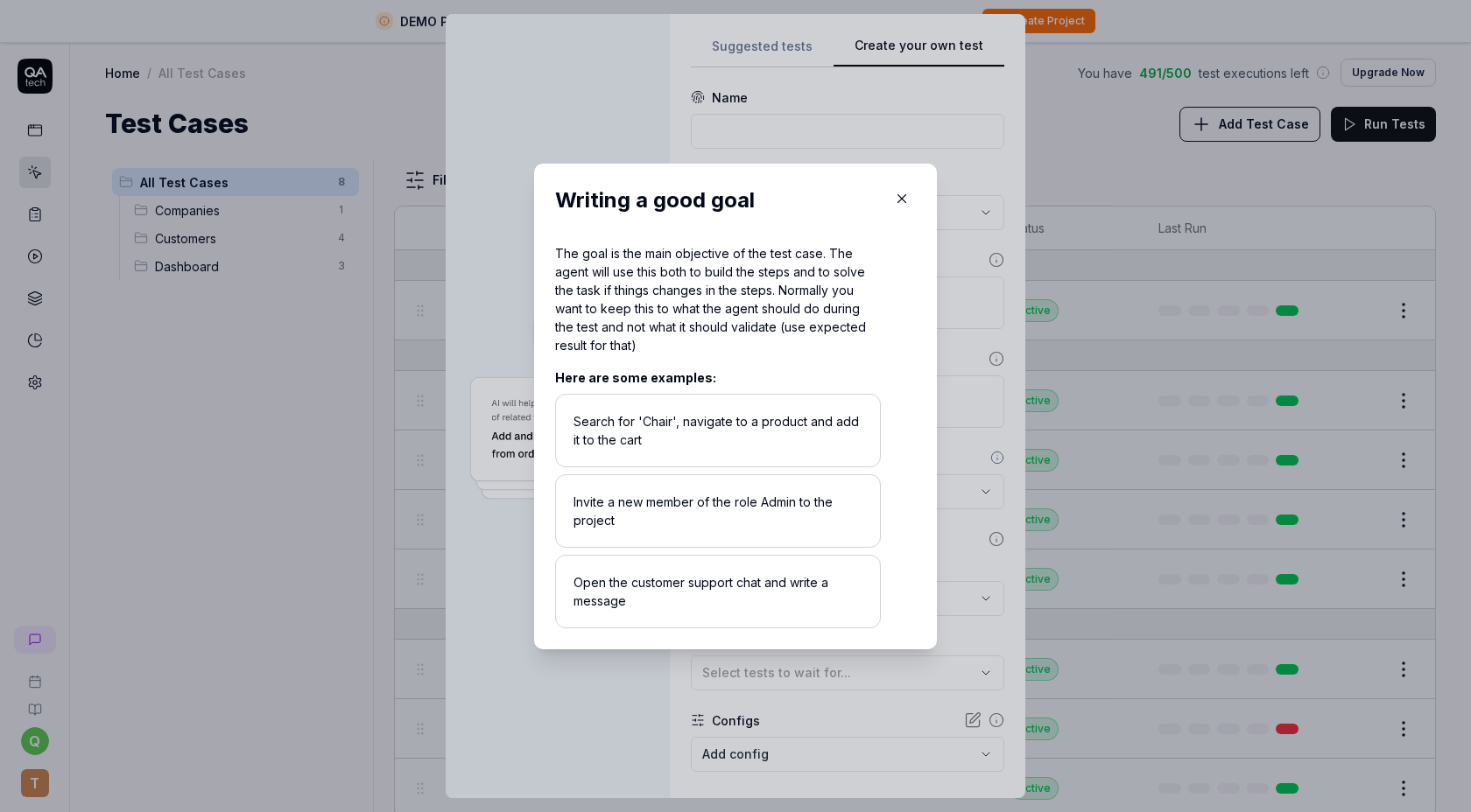
click at [901, 191] on button "button" at bounding box center [902, 198] width 28 height 28
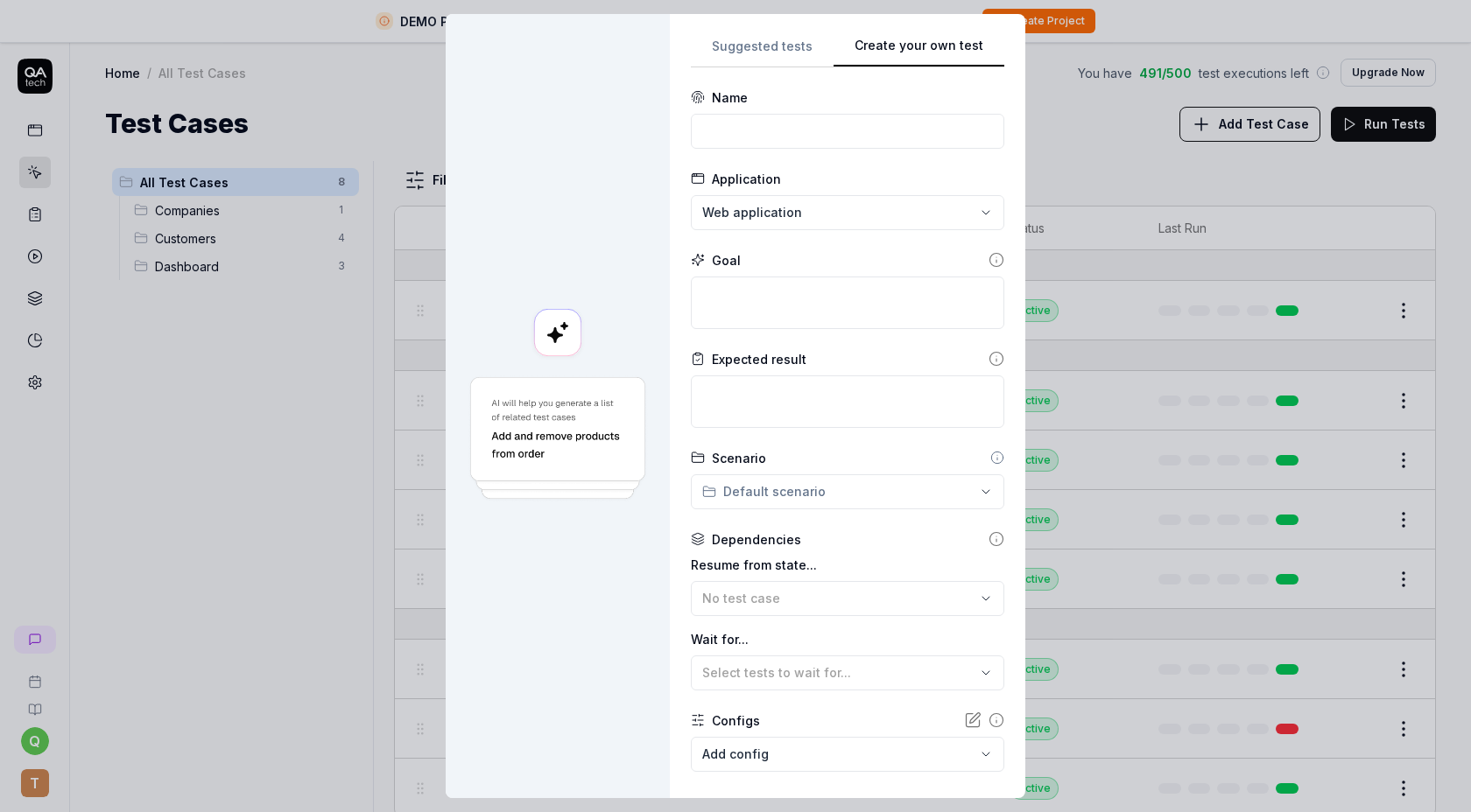
click at [994, 359] on icon at bounding box center [996, 358] width 16 height 16
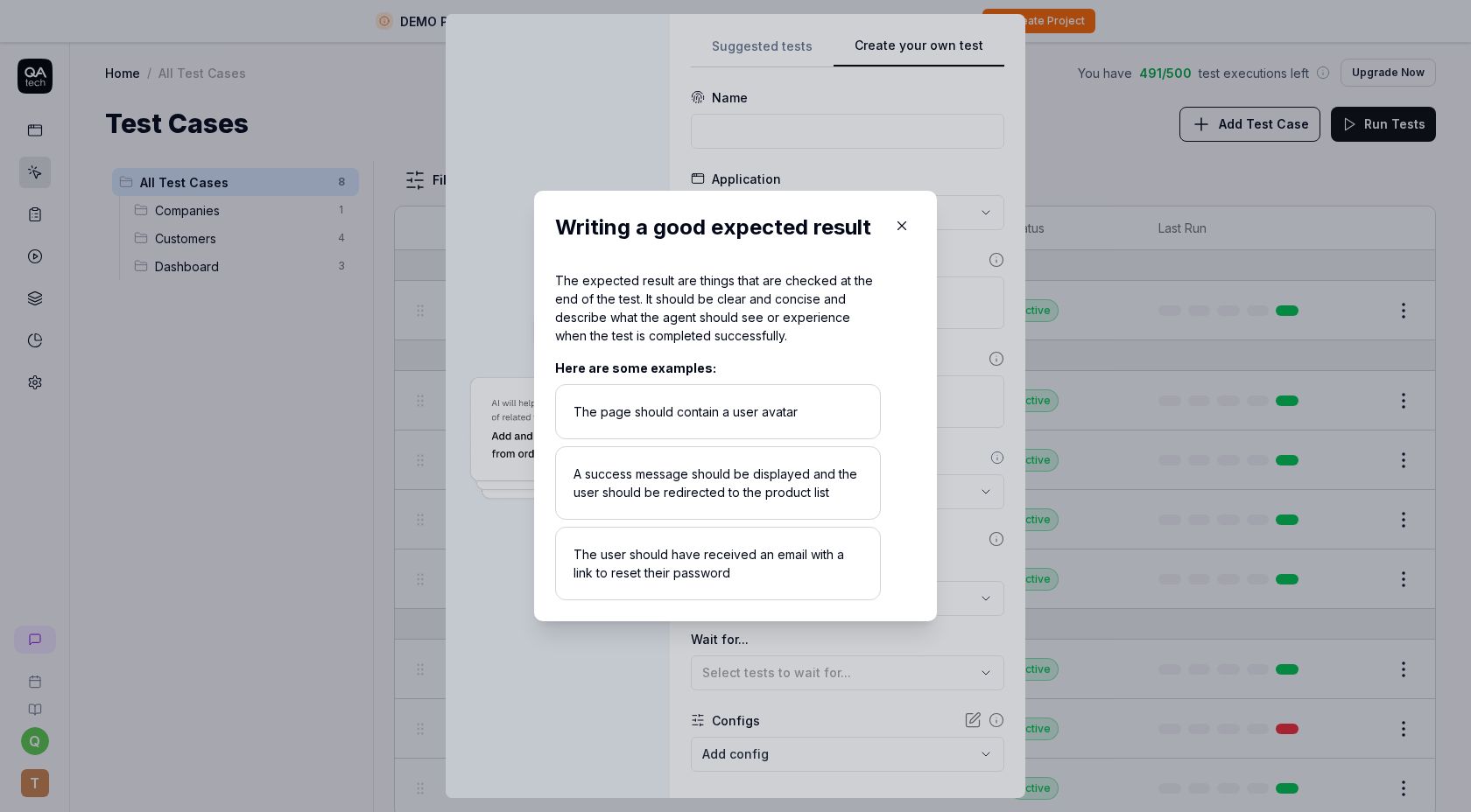
click at [903, 224] on icon "button" at bounding box center [902, 225] width 16 height 16
